Goal: Check status: Check status

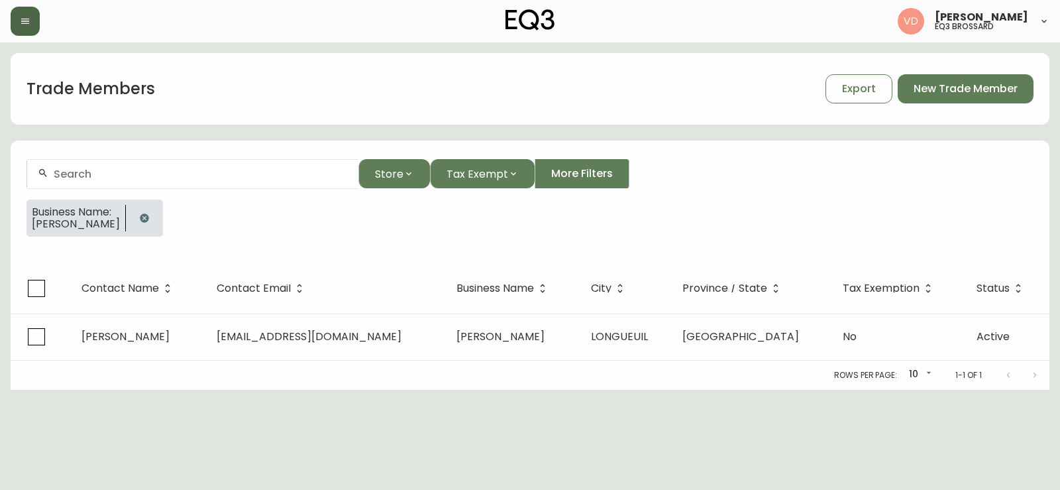
click at [30, 24] on icon "button" at bounding box center [25, 21] width 11 height 11
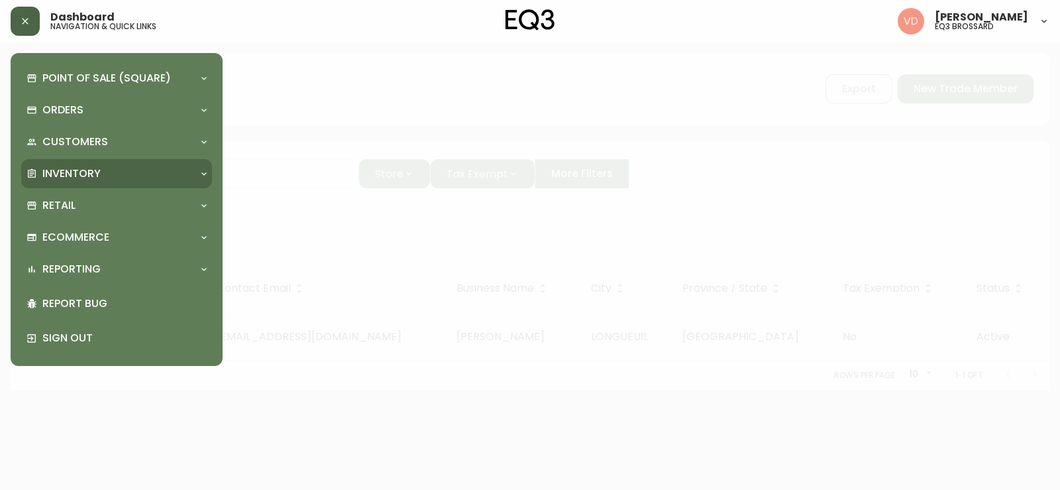
click at [78, 178] on p "Inventory" at bounding box center [71, 173] width 58 height 15
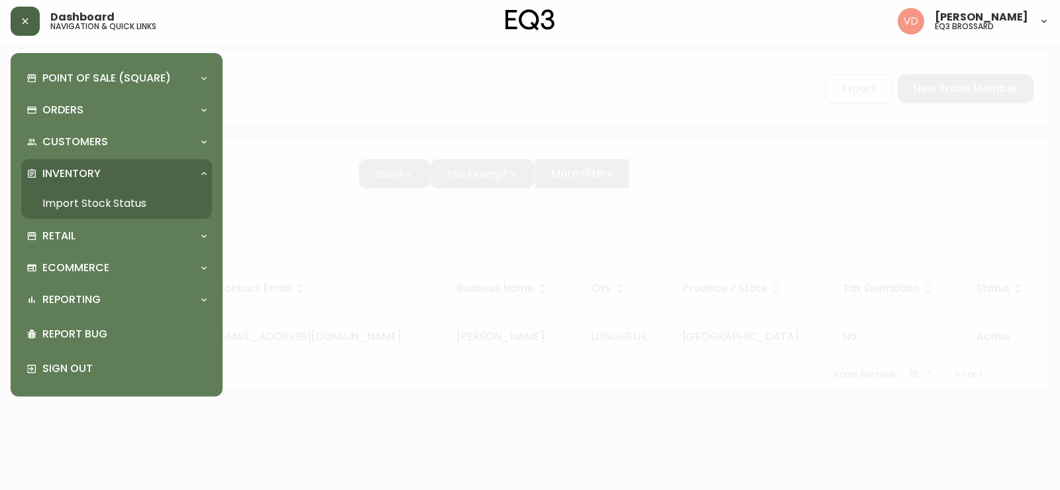
click at [97, 204] on link "Import Stock Status" at bounding box center [116, 203] width 191 height 30
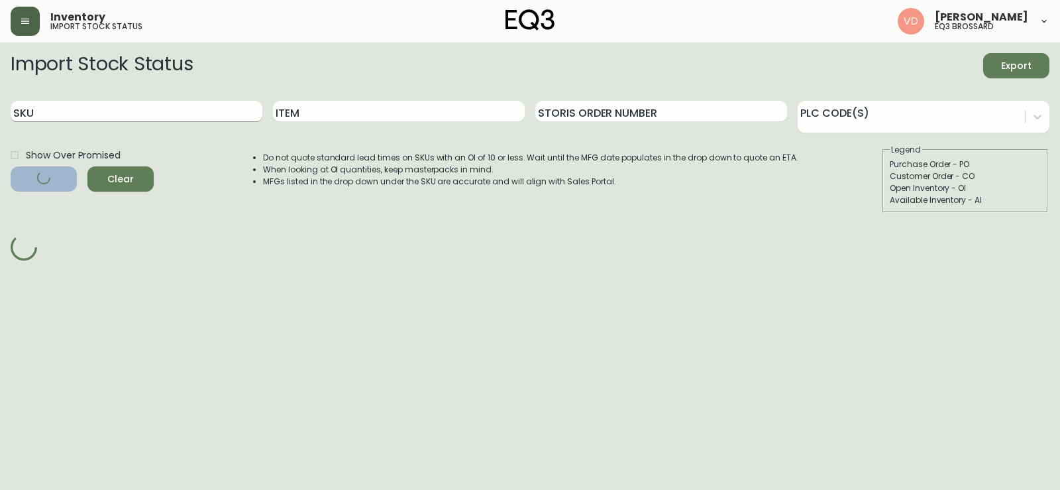
click at [182, 117] on input "SKU" at bounding box center [137, 111] width 252 height 21
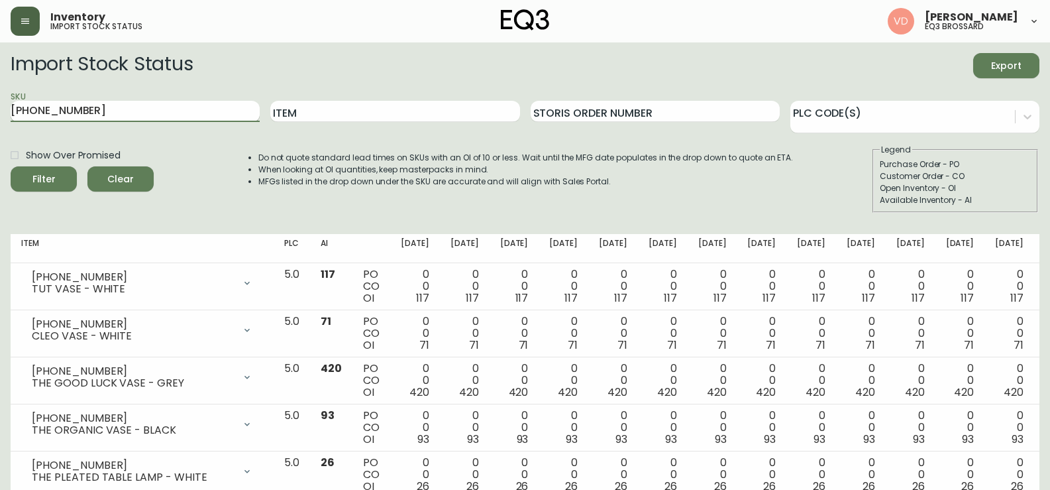
click at [11, 166] on button "Filter" at bounding box center [44, 178] width 66 height 25
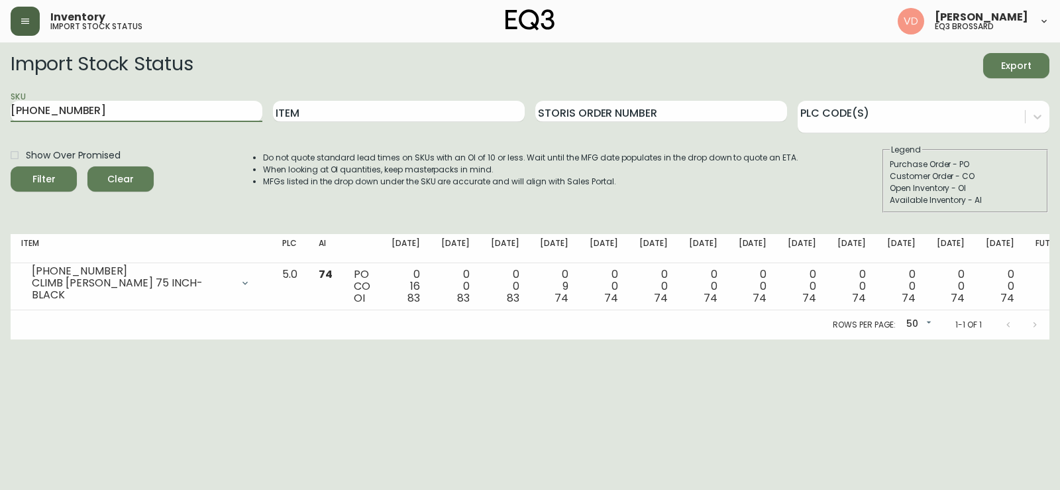
drag, startPoint x: 105, startPoint y: 111, endPoint x: 0, endPoint y: 108, distance: 104.8
click at [0, 108] on main "Import Stock Status Export SKU [PHONE_NUMBER] Item Storis Order Number PLC Code…" at bounding box center [530, 190] width 1060 height 297
click at [11, 166] on button "Filter" at bounding box center [44, 178] width 66 height 25
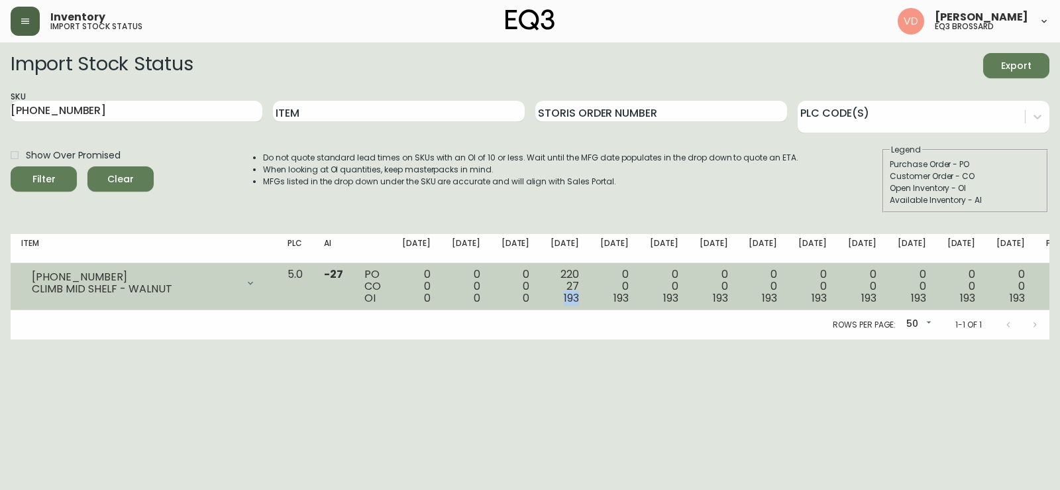
drag, startPoint x: 597, startPoint y: 300, endPoint x: 576, endPoint y: 296, distance: 21.6
click at [576, 296] on td "220 27 193" at bounding box center [565, 286] width 50 height 47
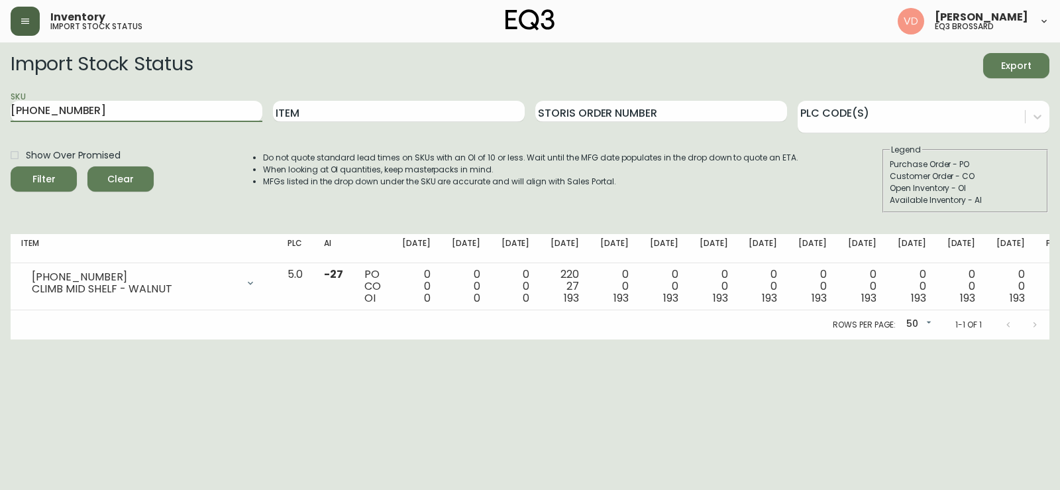
drag, startPoint x: 116, startPoint y: 115, endPoint x: 0, endPoint y: 115, distance: 116.0
click at [0, 115] on main "Import Stock Status Export SKU [PHONE_NUMBER] Item Storis Order Number PLC Code…" at bounding box center [530, 190] width 1060 height 297
click at [11, 166] on button "Filter" at bounding box center [44, 178] width 66 height 25
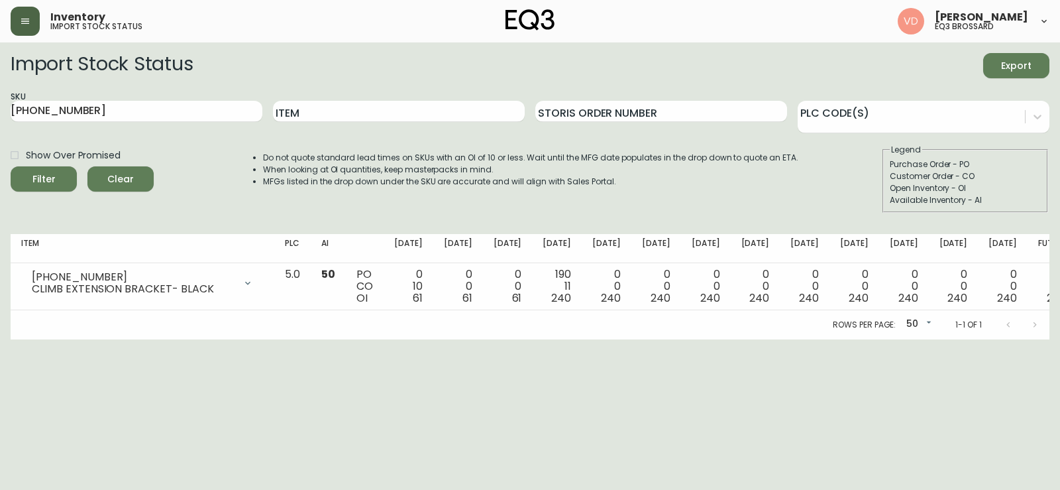
drag, startPoint x: 85, startPoint y: 93, endPoint x: 0, endPoint y: 93, distance: 85.5
click at [0, 93] on main "Import Stock Status Export SKU [PHONE_NUMBER] Item Storis Order Number PLC Code…" at bounding box center [530, 190] width 1060 height 297
click at [61, 111] on input "[PHONE_NUMBER]" at bounding box center [137, 111] width 252 height 21
type input "[PHONE_NUMBER]"
click at [11, 166] on button "Filter" at bounding box center [44, 178] width 66 height 25
